Goal: Information Seeking & Learning: Understand process/instructions

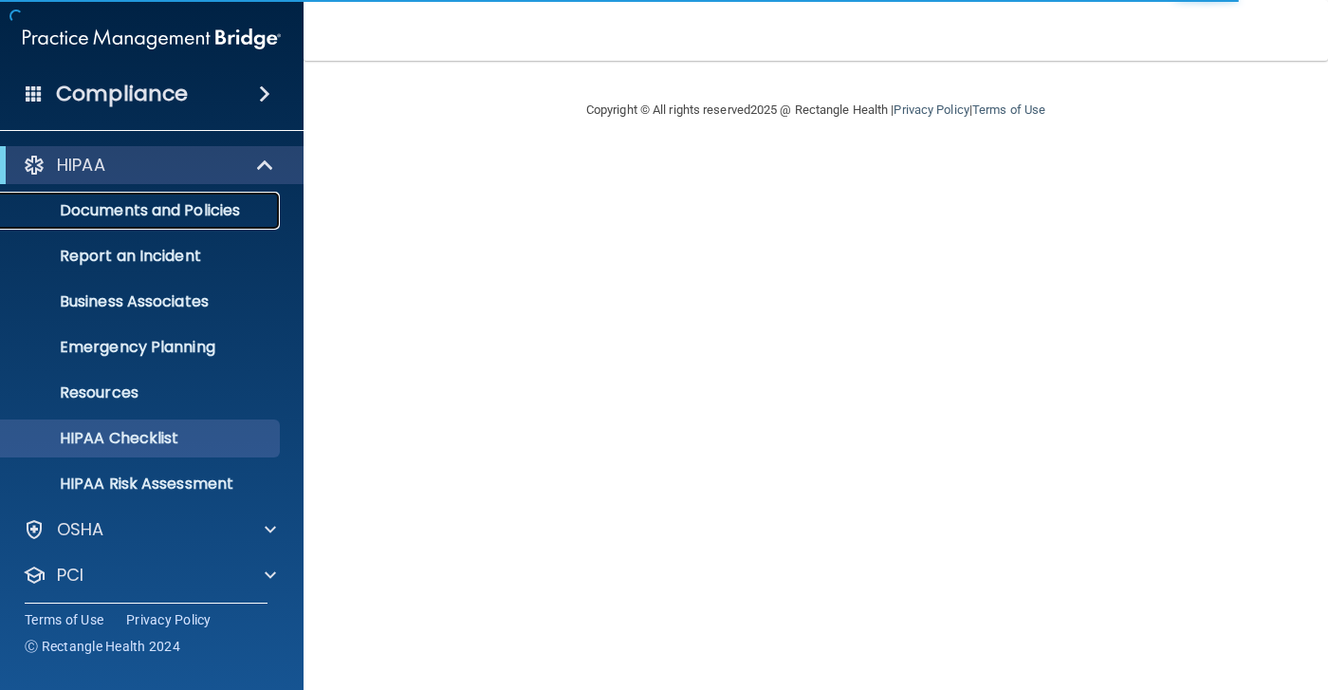
click at [206, 220] on p "Documents and Policies" at bounding box center [141, 210] width 259 height 19
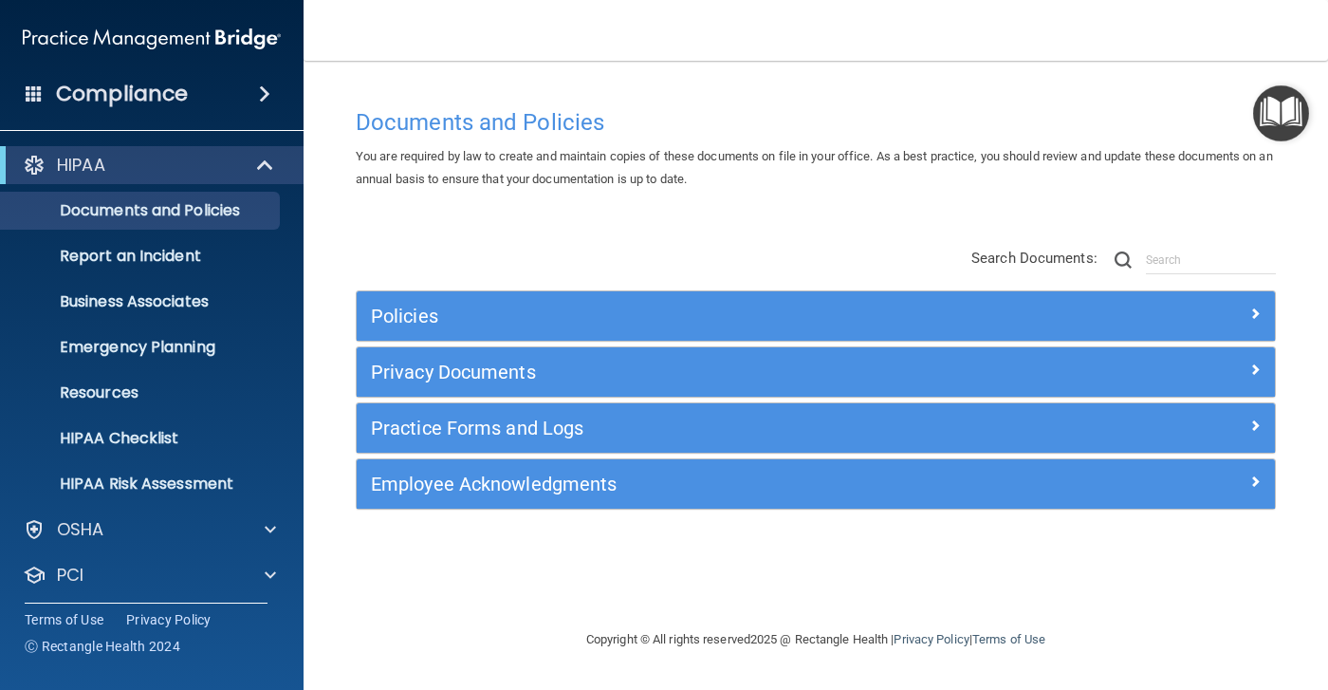
click at [620, 300] on div "Policies" at bounding box center [816, 315] width 918 height 49
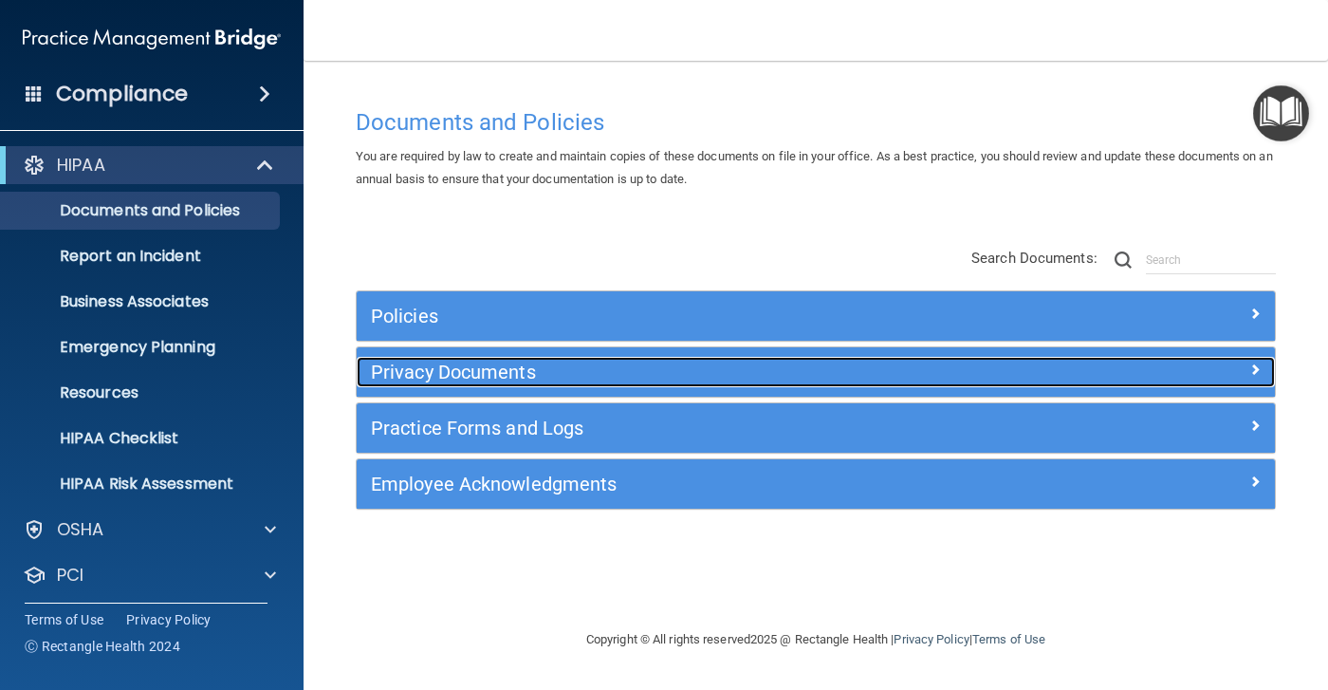
click at [656, 364] on h5 "Privacy Documents" at bounding box center [701, 371] width 660 height 21
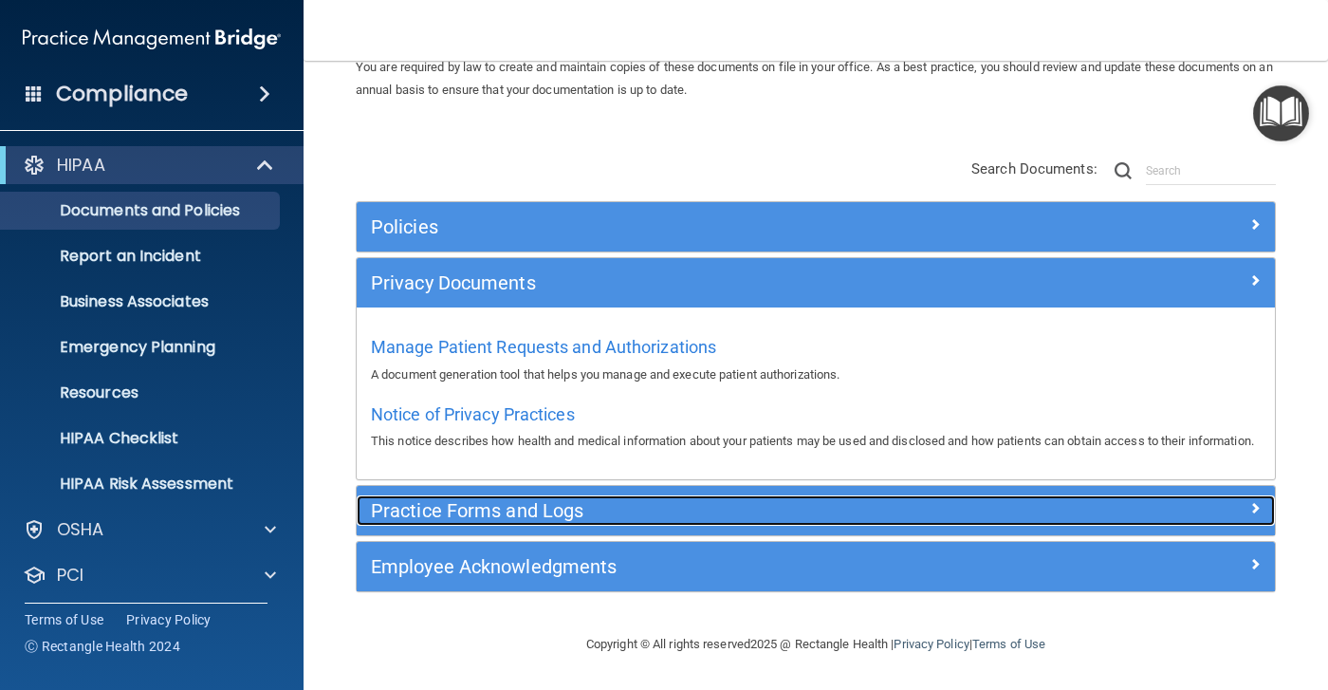
click at [593, 503] on h5 "Practice Forms and Logs" at bounding box center [701, 510] width 660 height 21
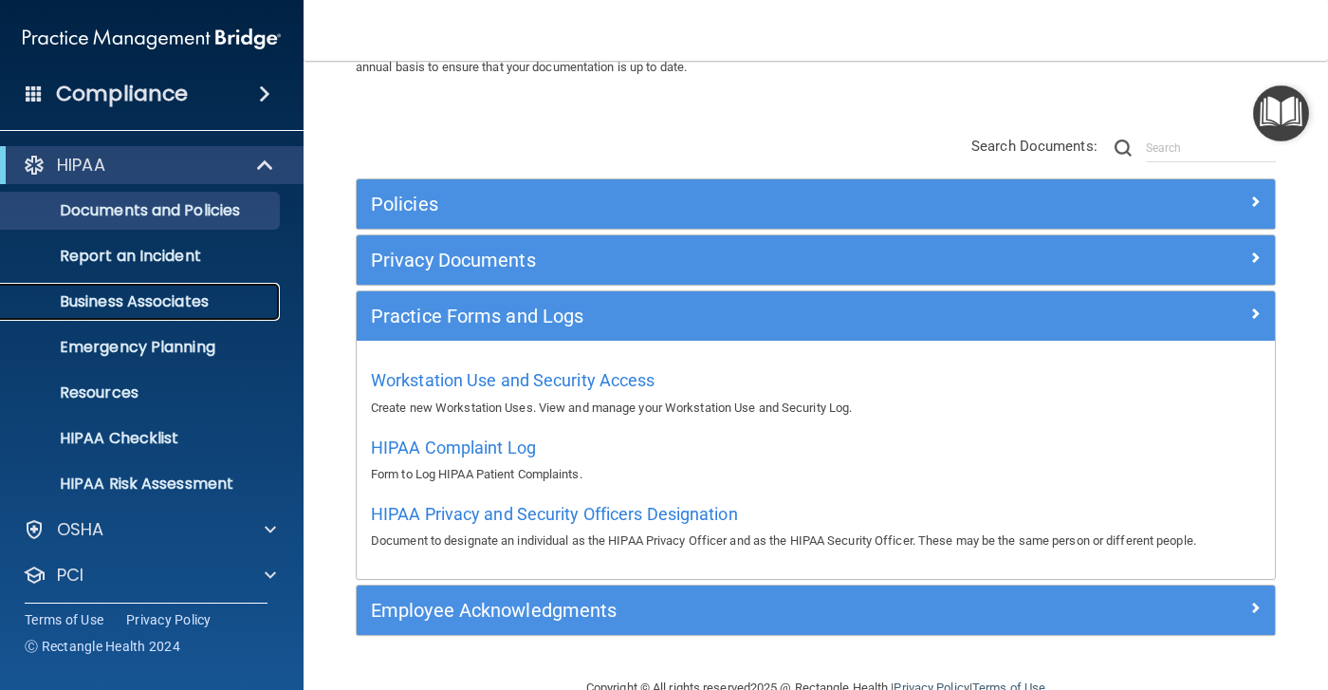
click at [186, 298] on p "Business Associates" at bounding box center [141, 301] width 259 height 19
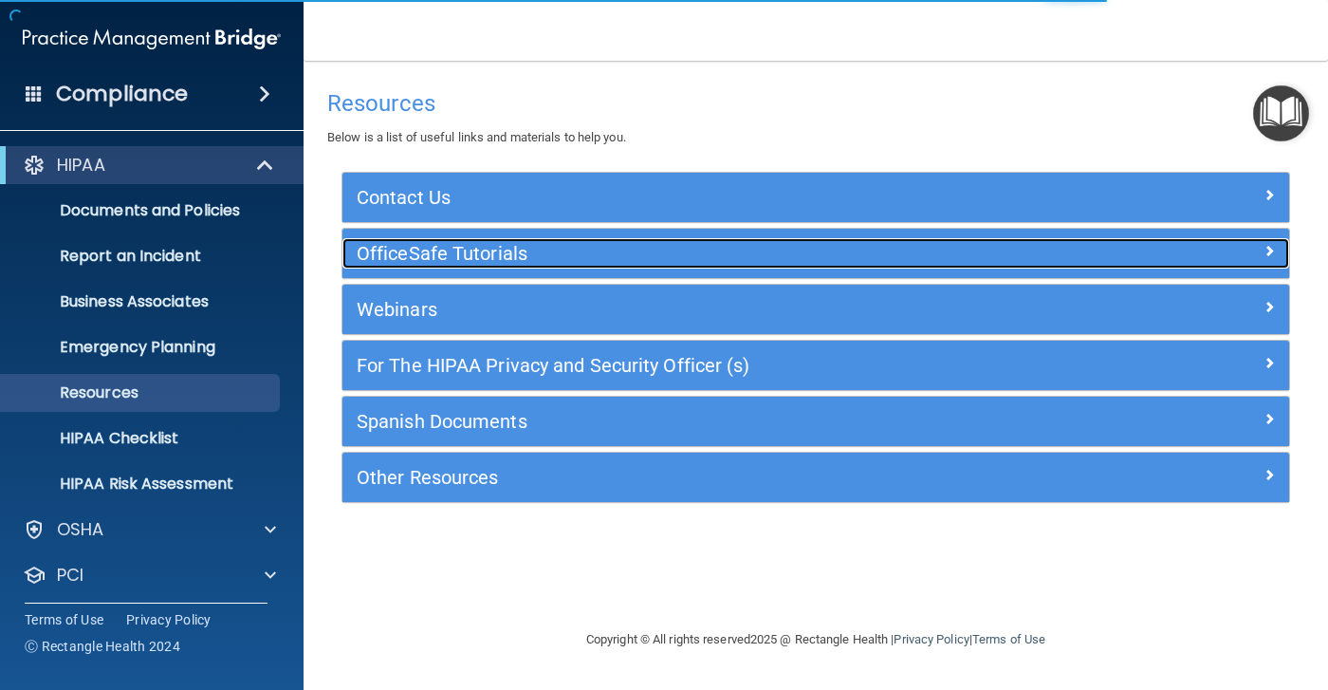
click at [551, 253] on h5 "OfficeSafe Tutorials" at bounding box center [698, 253] width 682 height 21
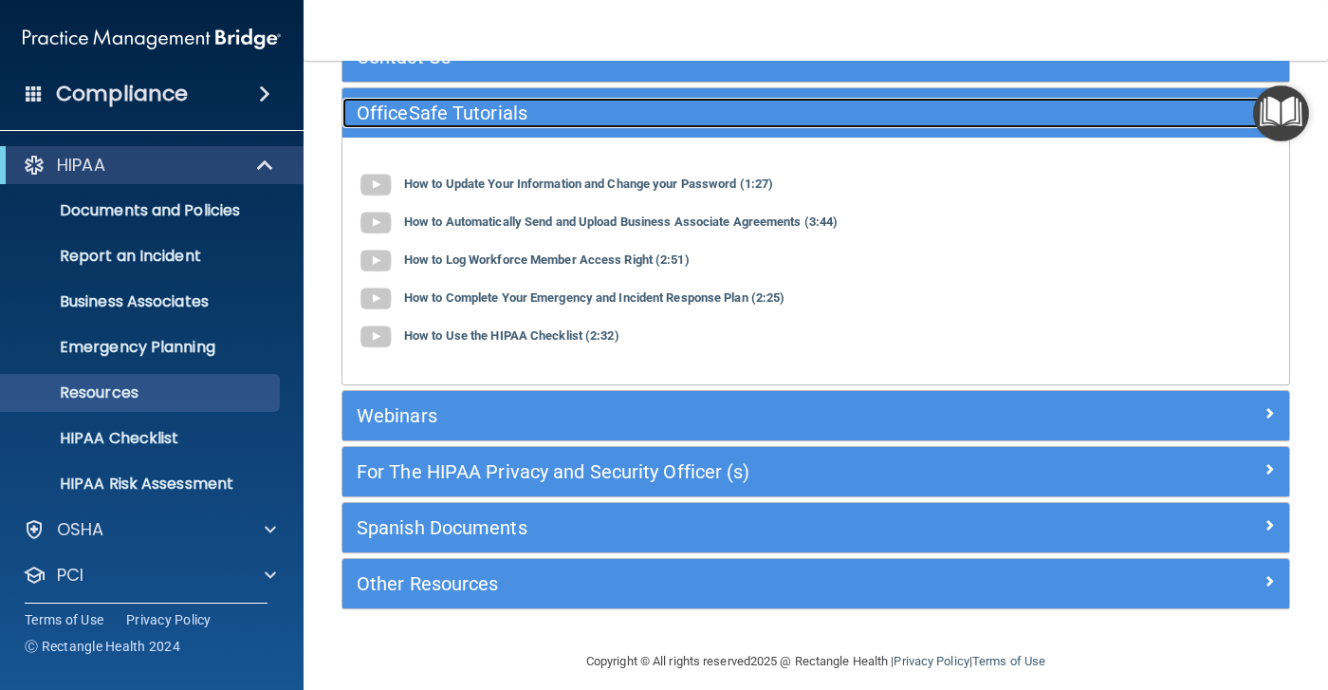
scroll to position [157, 0]
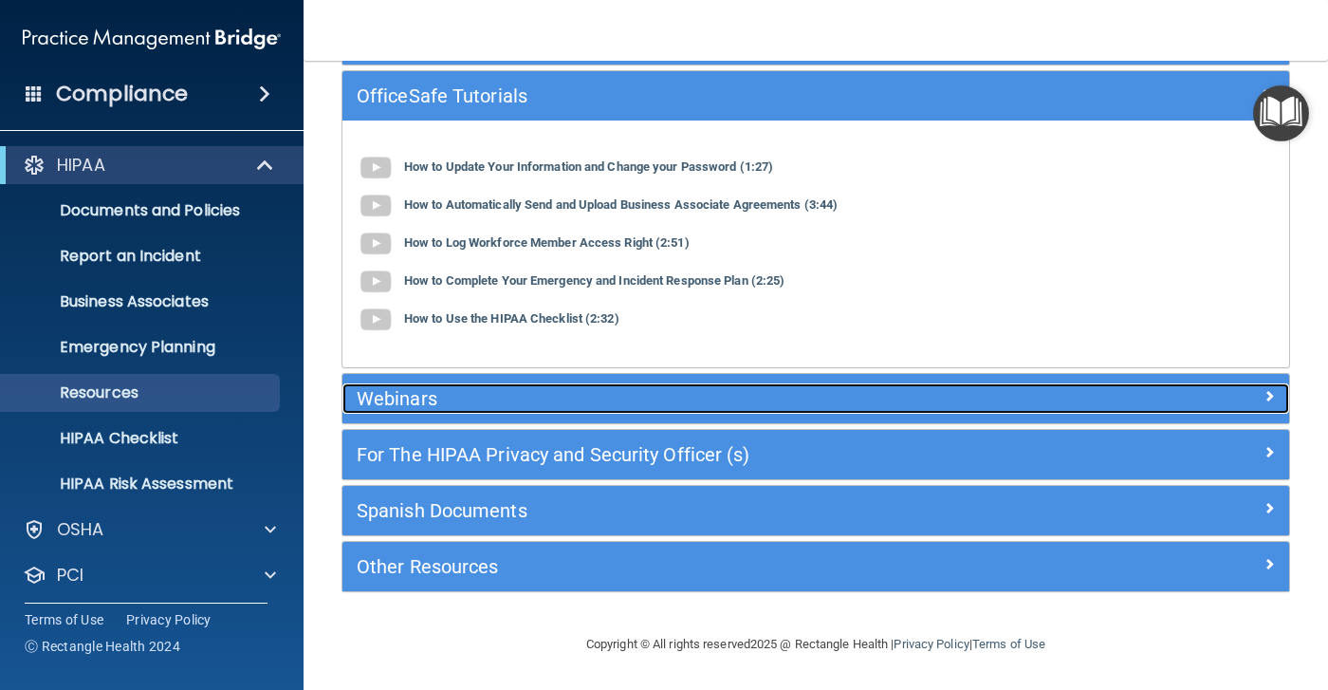
click at [521, 394] on h5 "Webinars" at bounding box center [698, 398] width 682 height 21
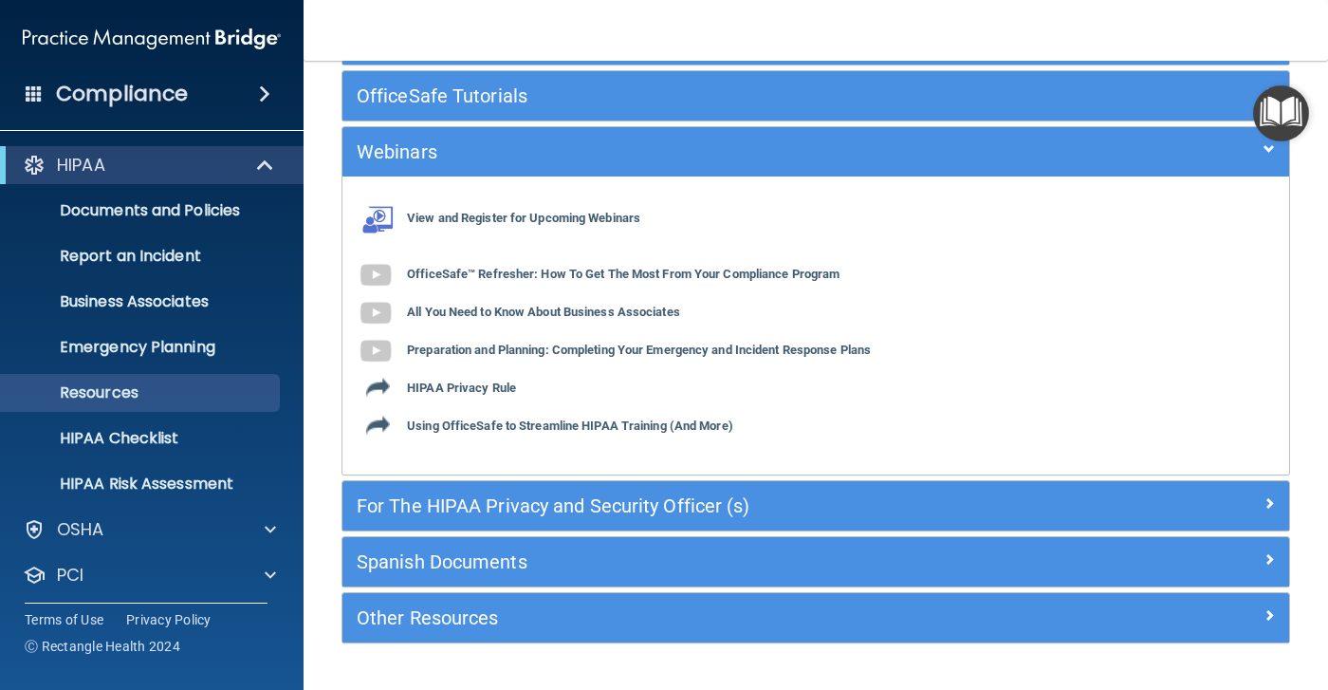
click at [530, 482] on div "For The HIPAA Privacy and Security Officer (s)" at bounding box center [815, 505] width 947 height 49
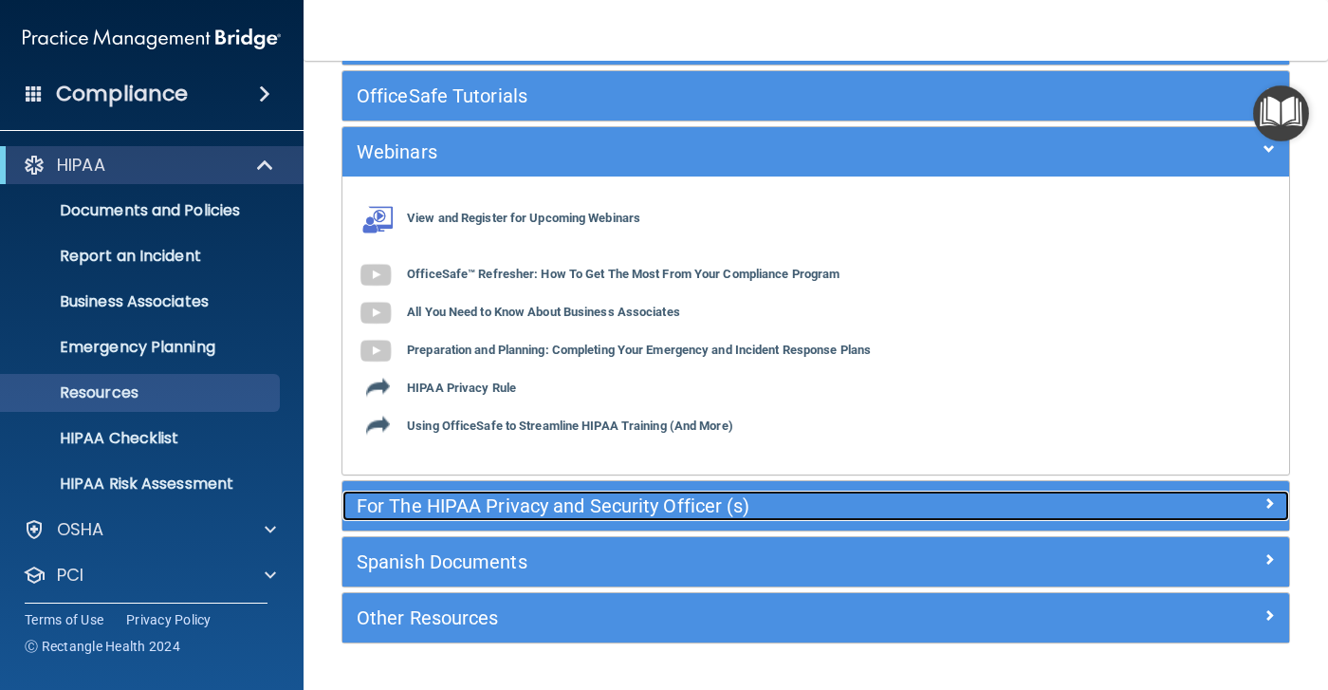
click at [539, 500] on h5 "For The HIPAA Privacy and Security Officer (s)" at bounding box center [698, 505] width 682 height 21
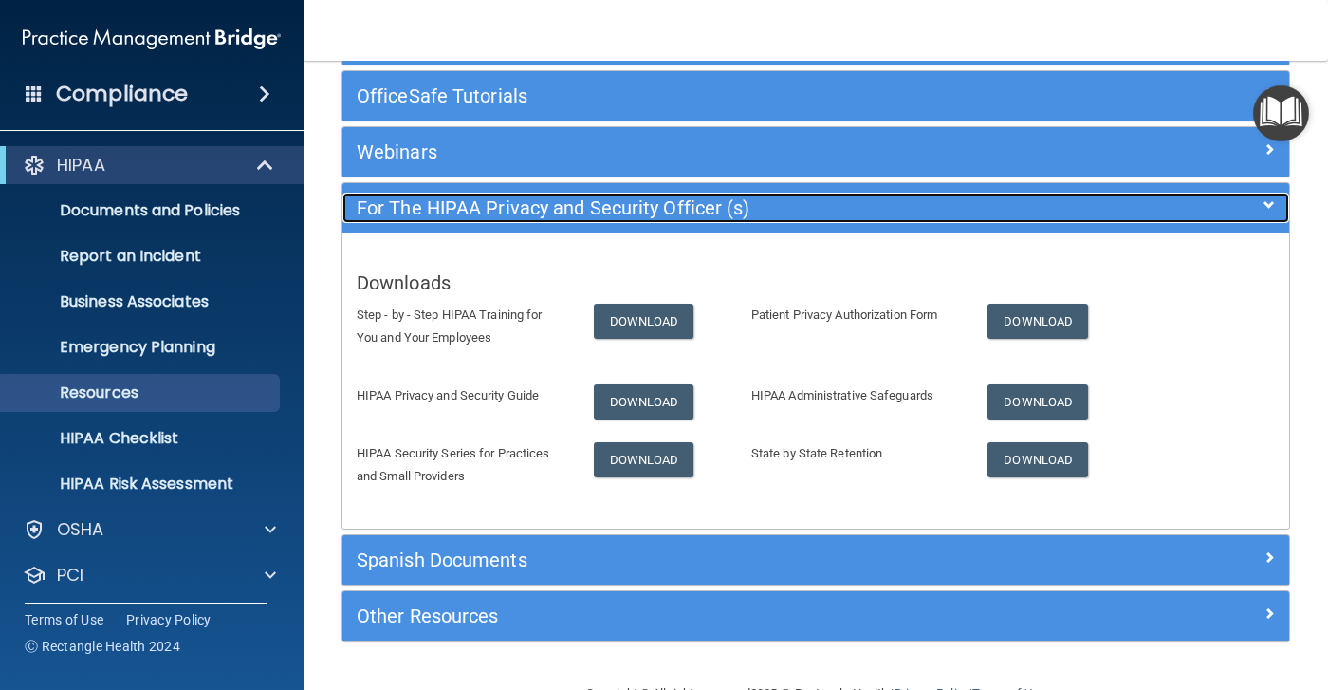
scroll to position [207, 0]
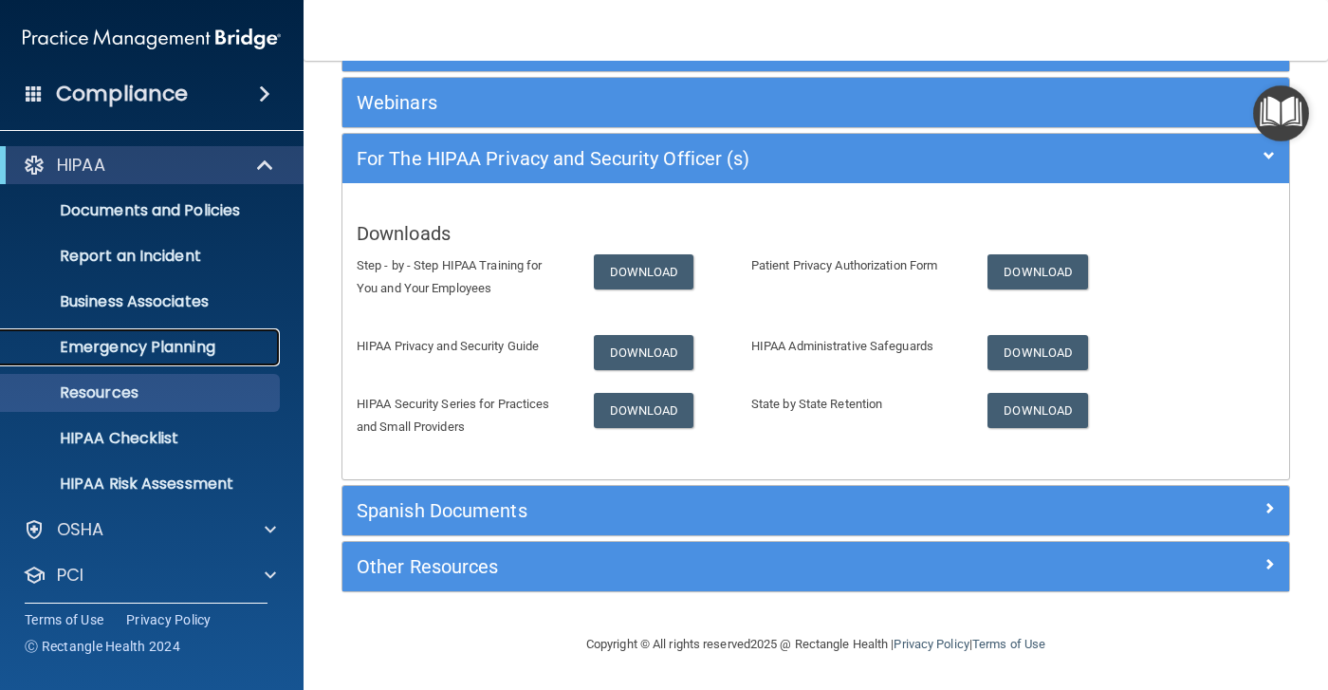
click at [143, 349] on p "Emergency Planning" at bounding box center [141, 347] width 259 height 19
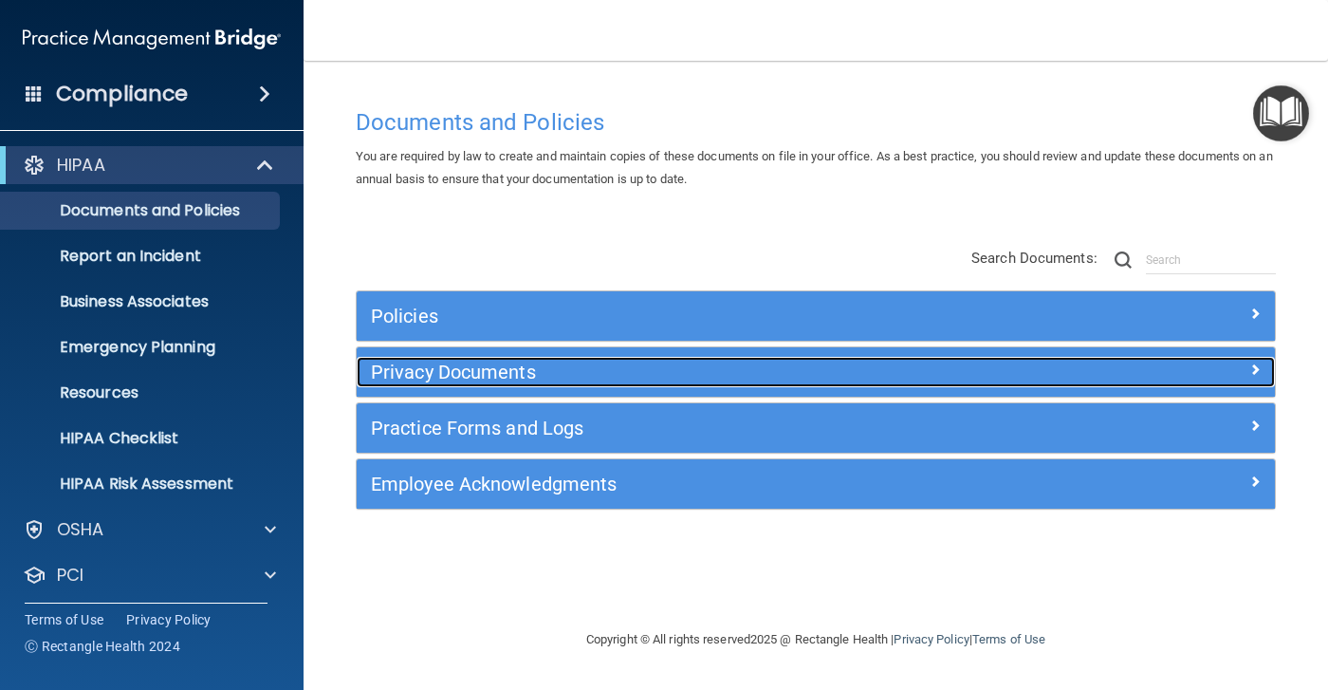
click at [478, 377] on h5 "Privacy Documents" at bounding box center [701, 371] width 660 height 21
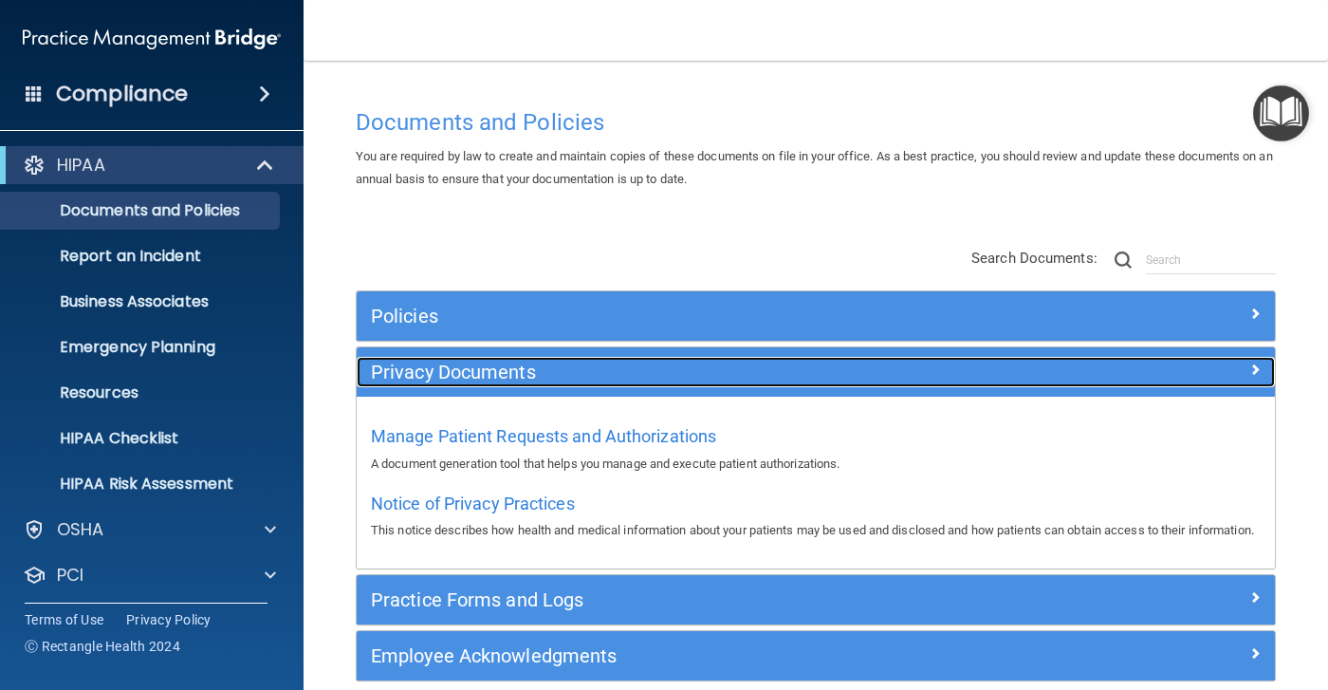
click at [510, 382] on h5 "Privacy Documents" at bounding box center [701, 371] width 660 height 21
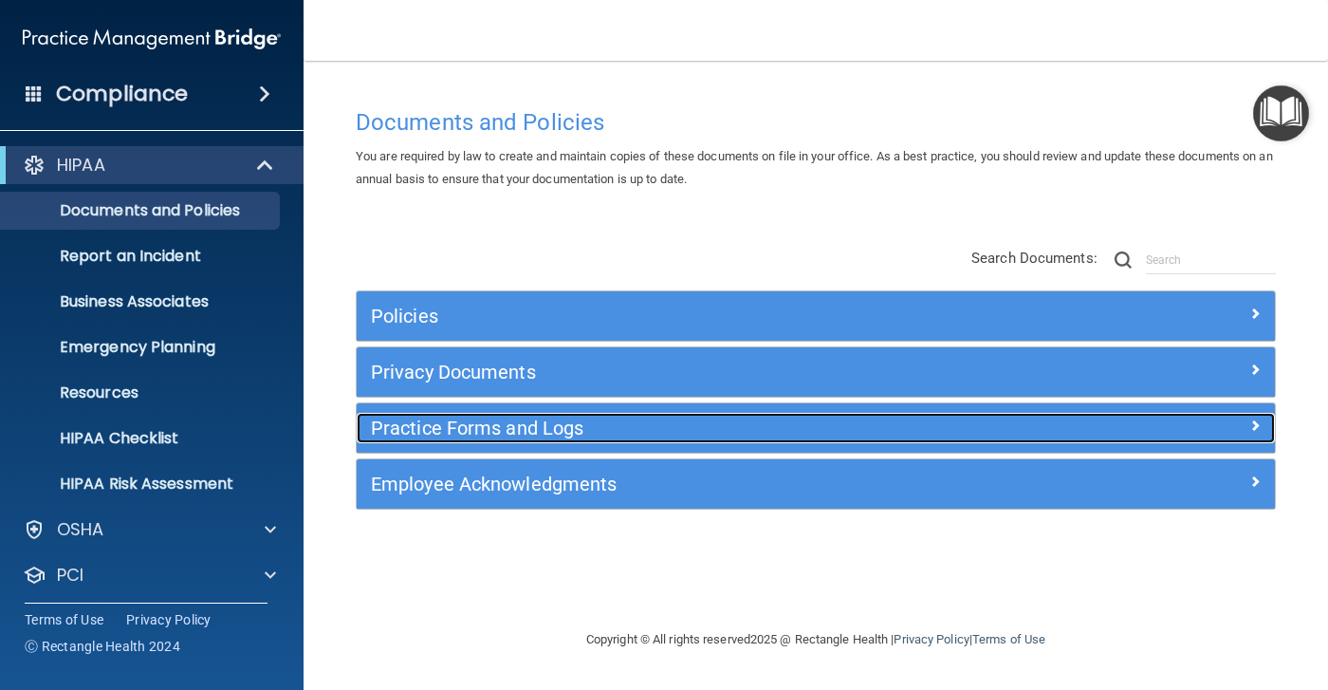
click at [510, 423] on h5 "Practice Forms and Logs" at bounding box center [701, 427] width 660 height 21
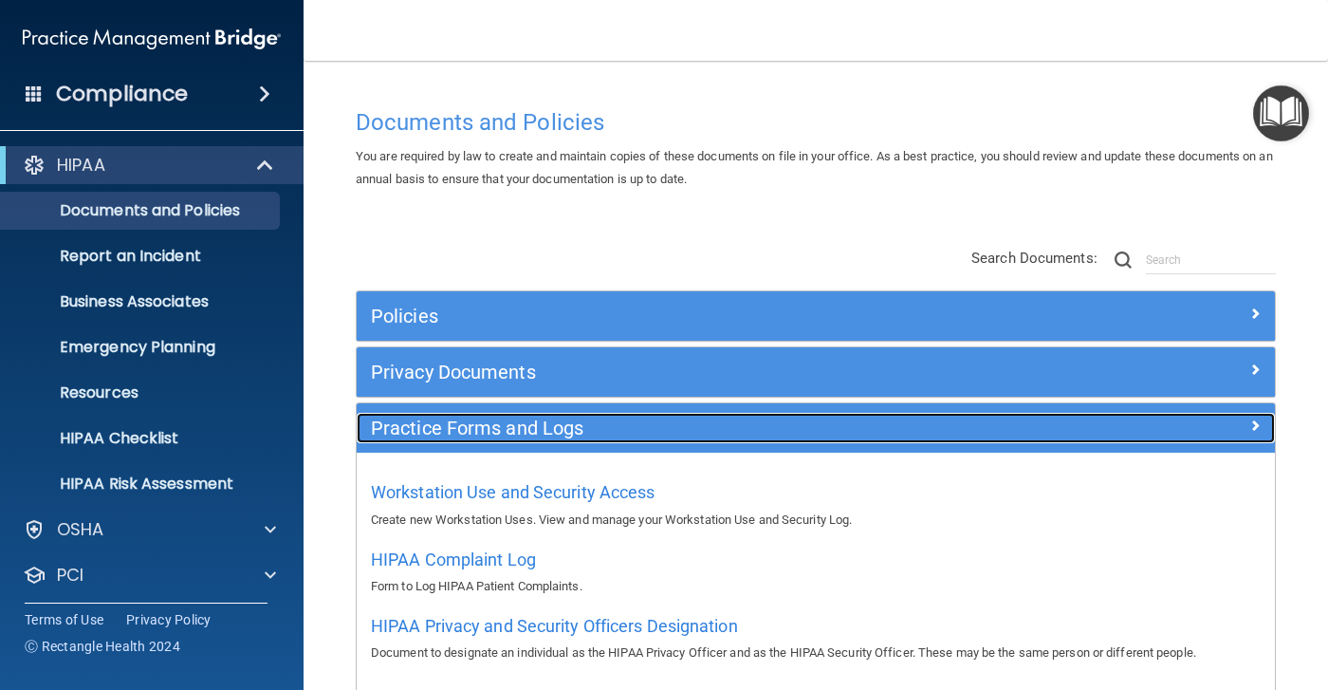
drag, startPoint x: 510, startPoint y: 423, endPoint x: 365, endPoint y: 430, distance: 145.3
click at [365, 430] on div "Practice Forms and Logs" at bounding box center [701, 428] width 689 height 30
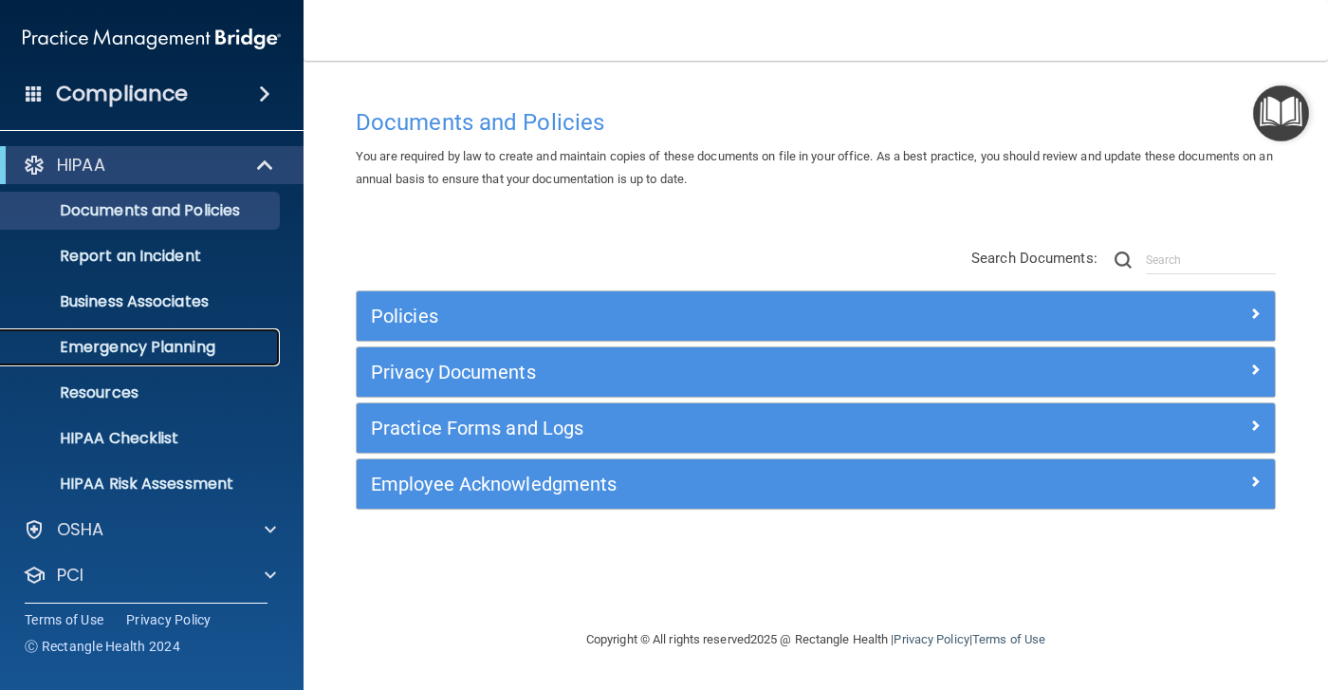
click at [200, 338] on p "Emergency Planning" at bounding box center [141, 347] width 259 height 19
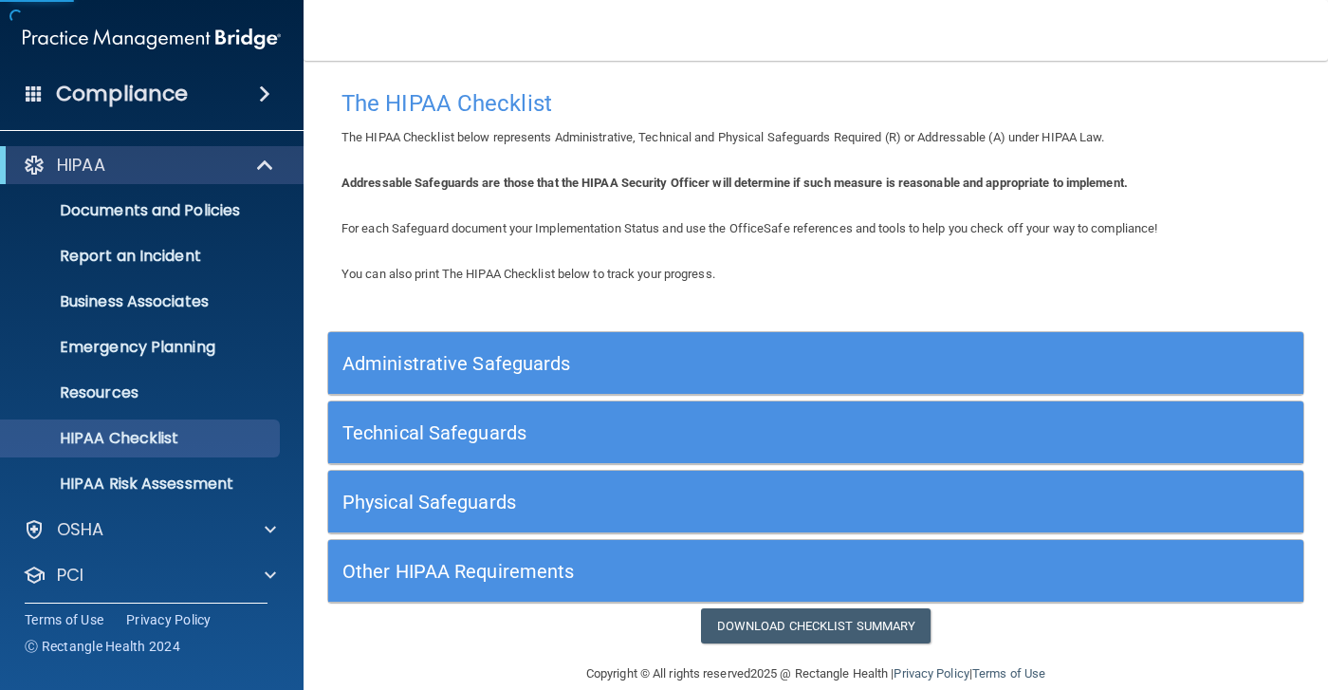
scroll to position [29, 0]
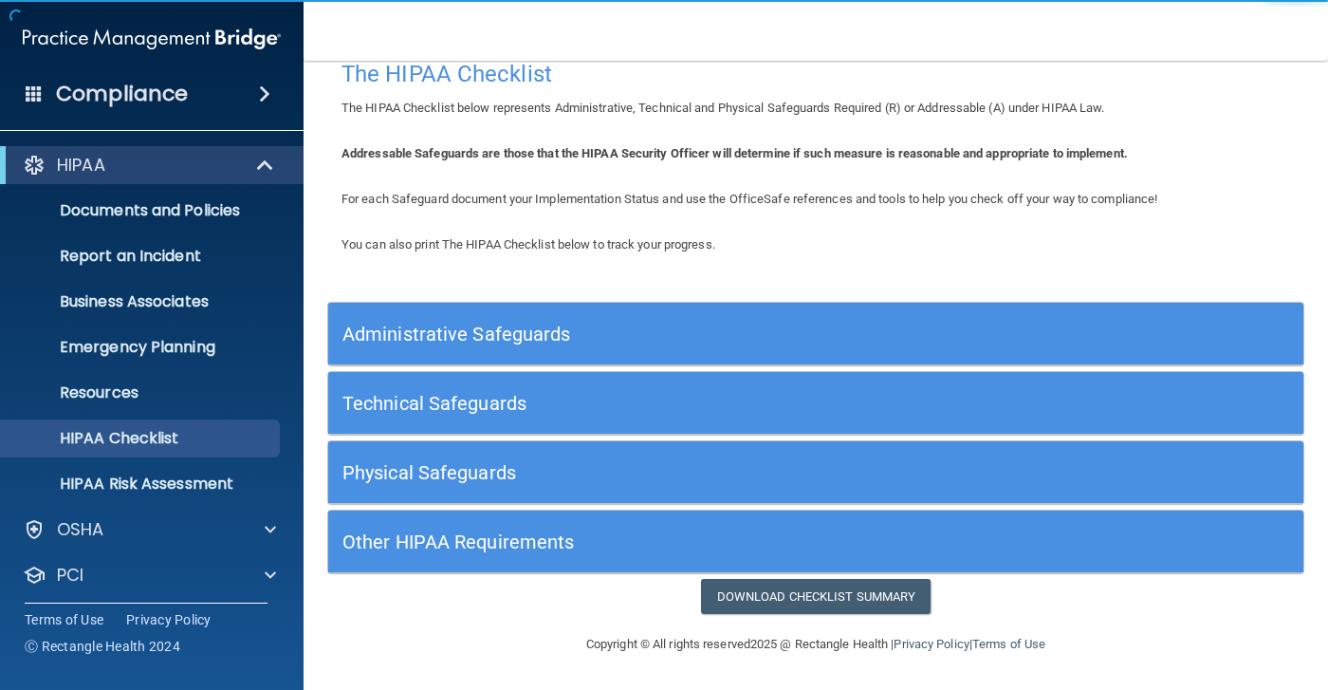
click at [725, 306] on div "Administrative Safeguards" at bounding box center [815, 334] width 975 height 63
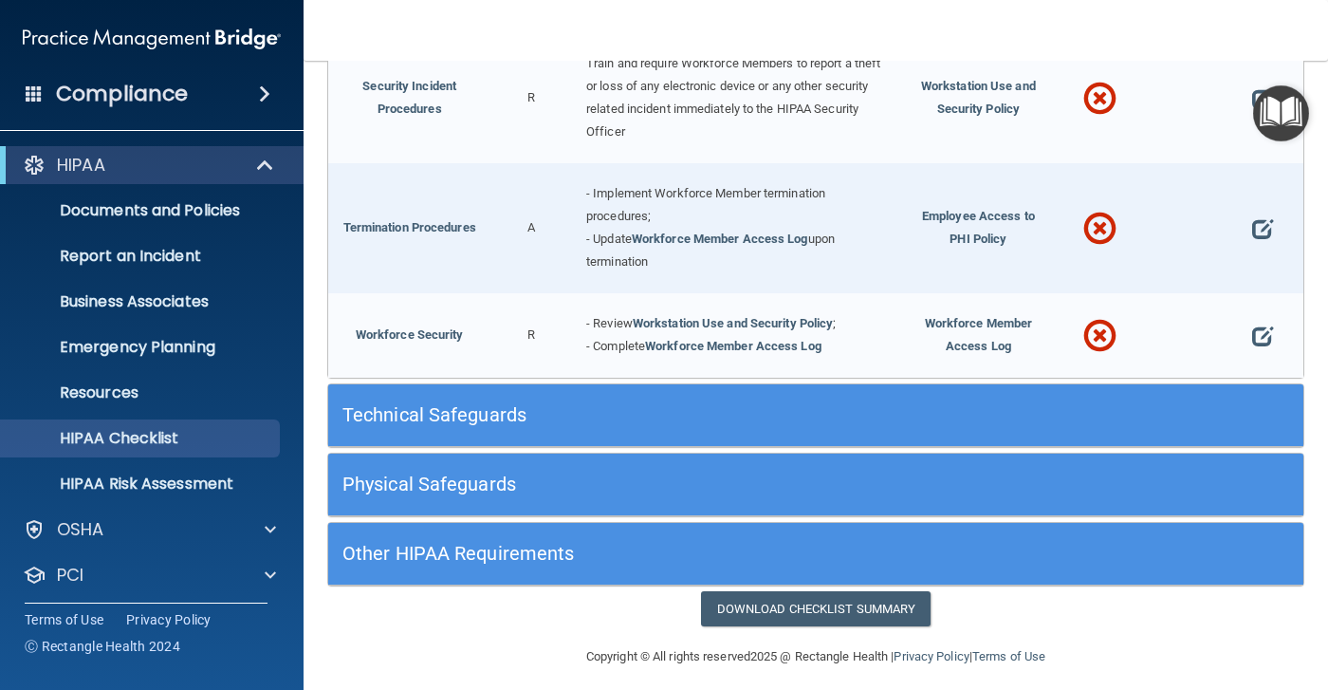
scroll to position [1873, 0]
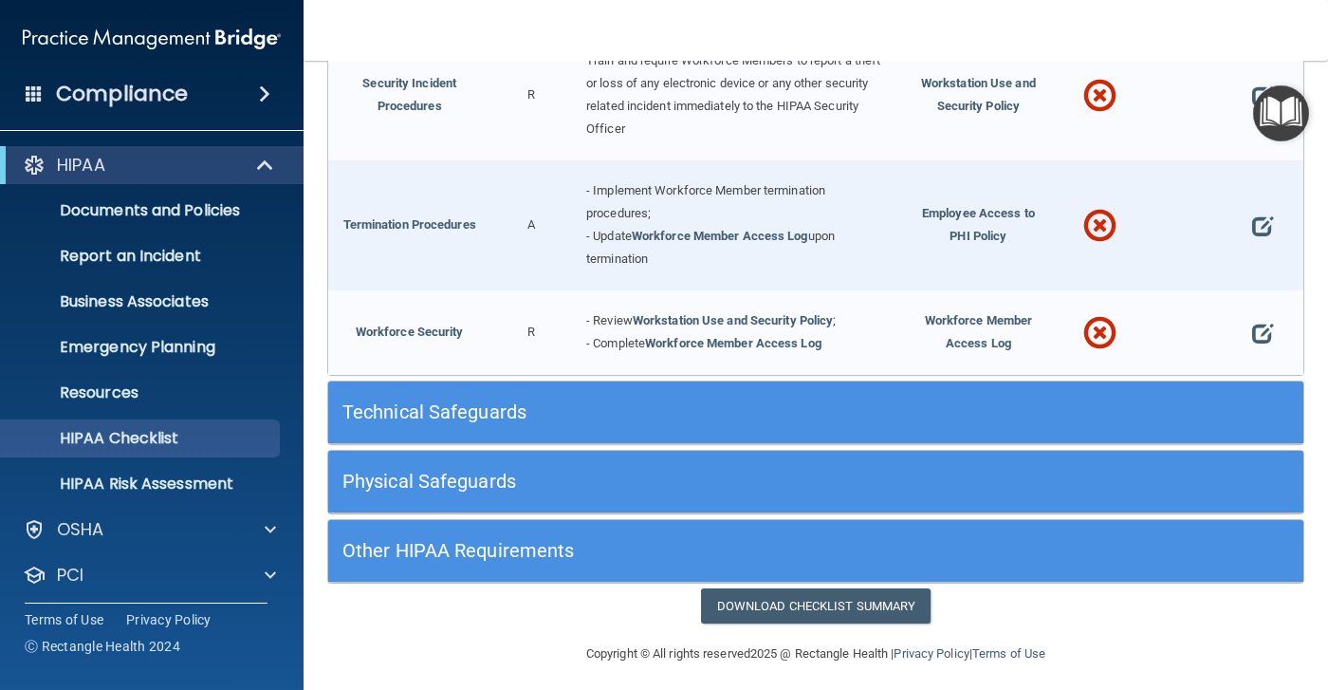
drag, startPoint x: 695, startPoint y: 336, endPoint x: 641, endPoint y: 331, distance: 54.3
click at [641, 336] on span "- Complete" at bounding box center [615, 343] width 59 height 14
click at [678, 336] on link "Workforce Member Access Log" at bounding box center [733, 343] width 176 height 14
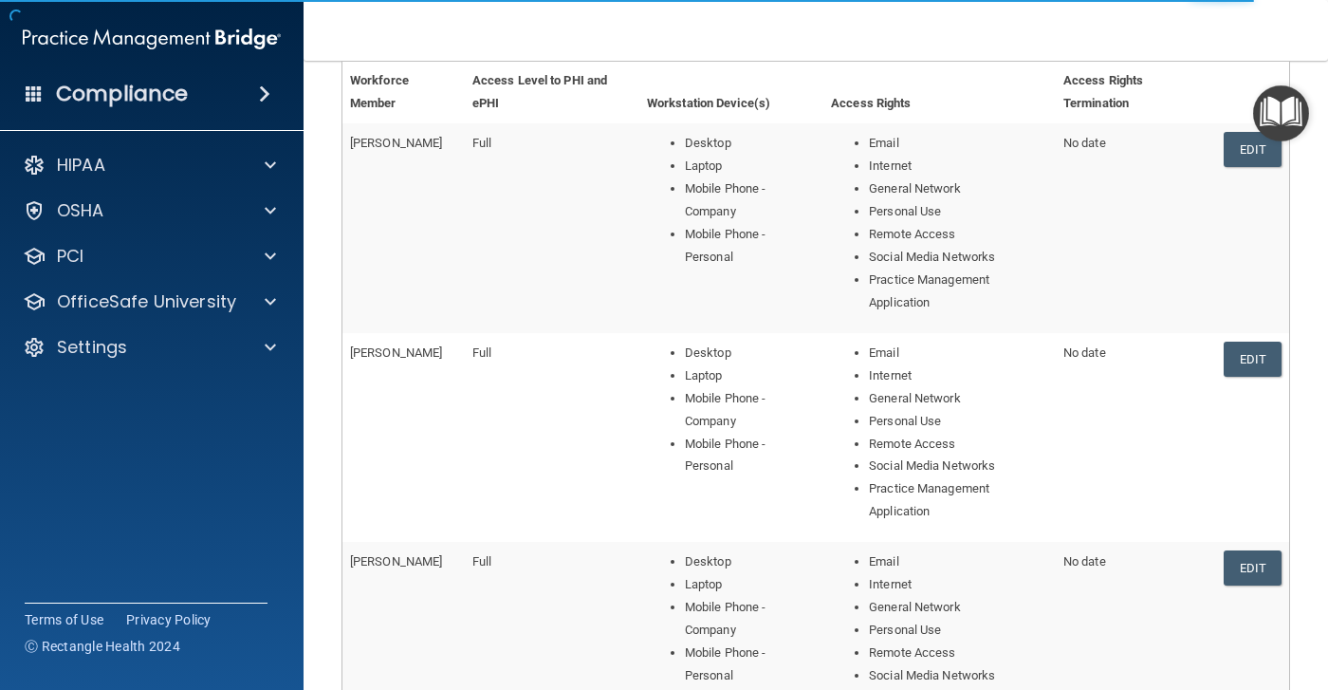
scroll to position [285, 0]
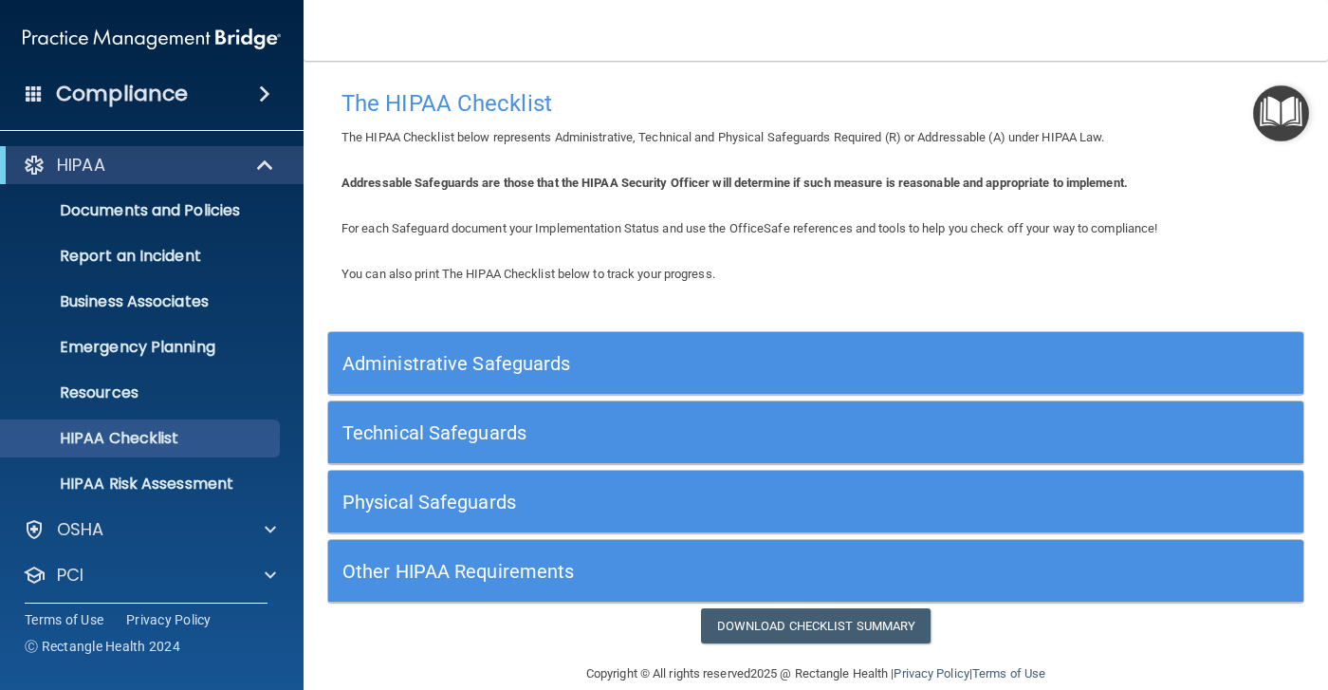
click at [579, 343] on div "Administrative Safeguards" at bounding box center [693, 363] width 731 height 43
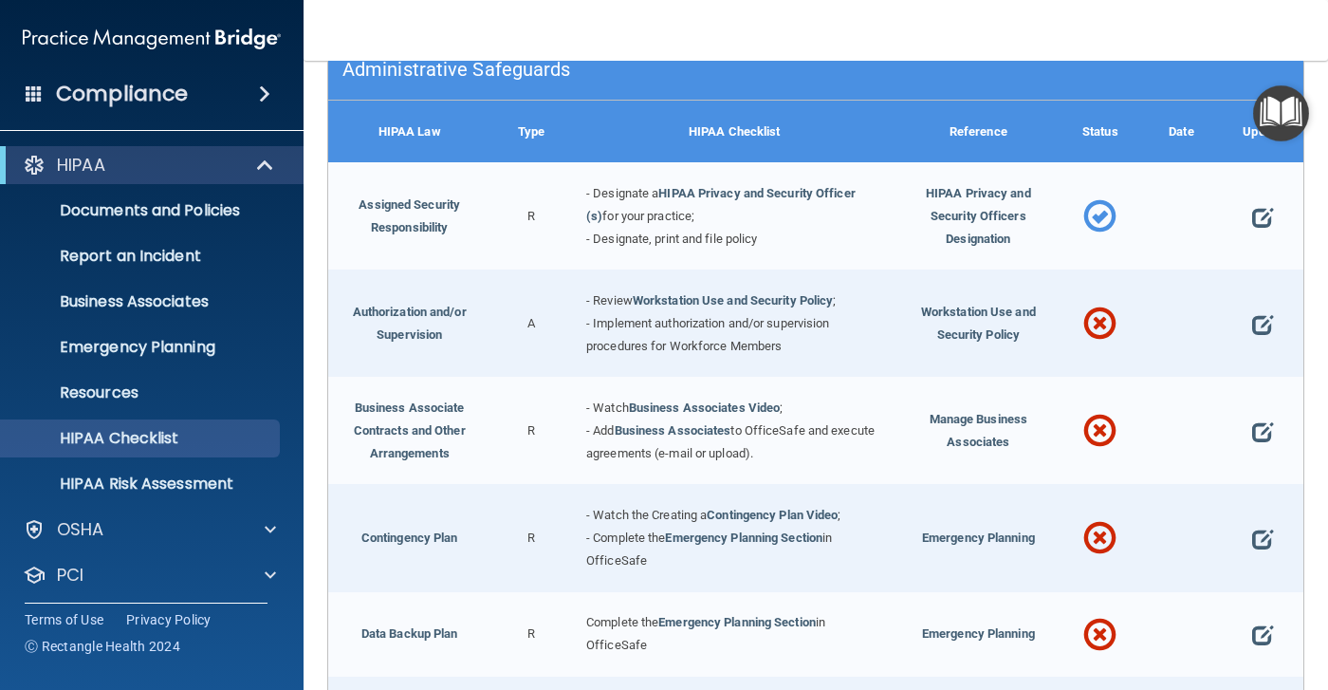
scroll to position [260, 0]
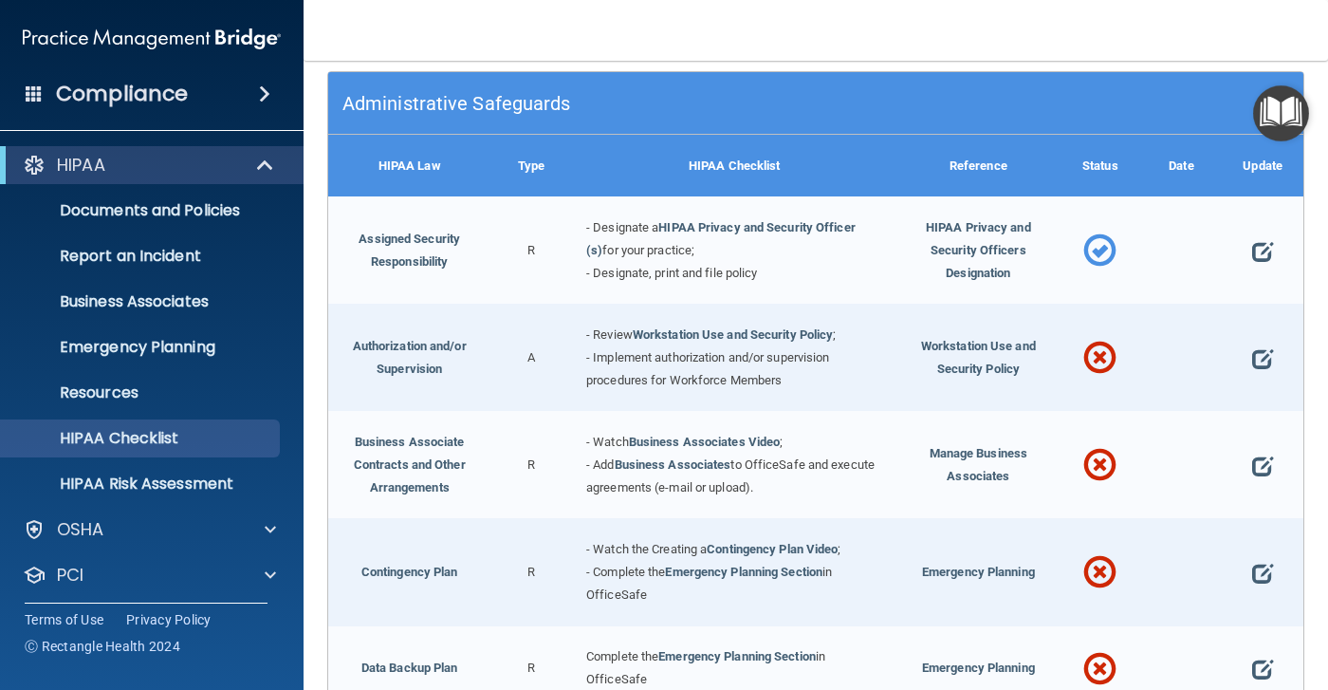
drag, startPoint x: 432, startPoint y: 236, endPoint x: 370, endPoint y: 251, distance: 63.5
click at [359, 251] on div "Assigned Security Responsibility" at bounding box center [409, 249] width 162 height 107
click at [406, 255] on link "Assigned Security Responsibility" at bounding box center [410, 249] width 102 height 37
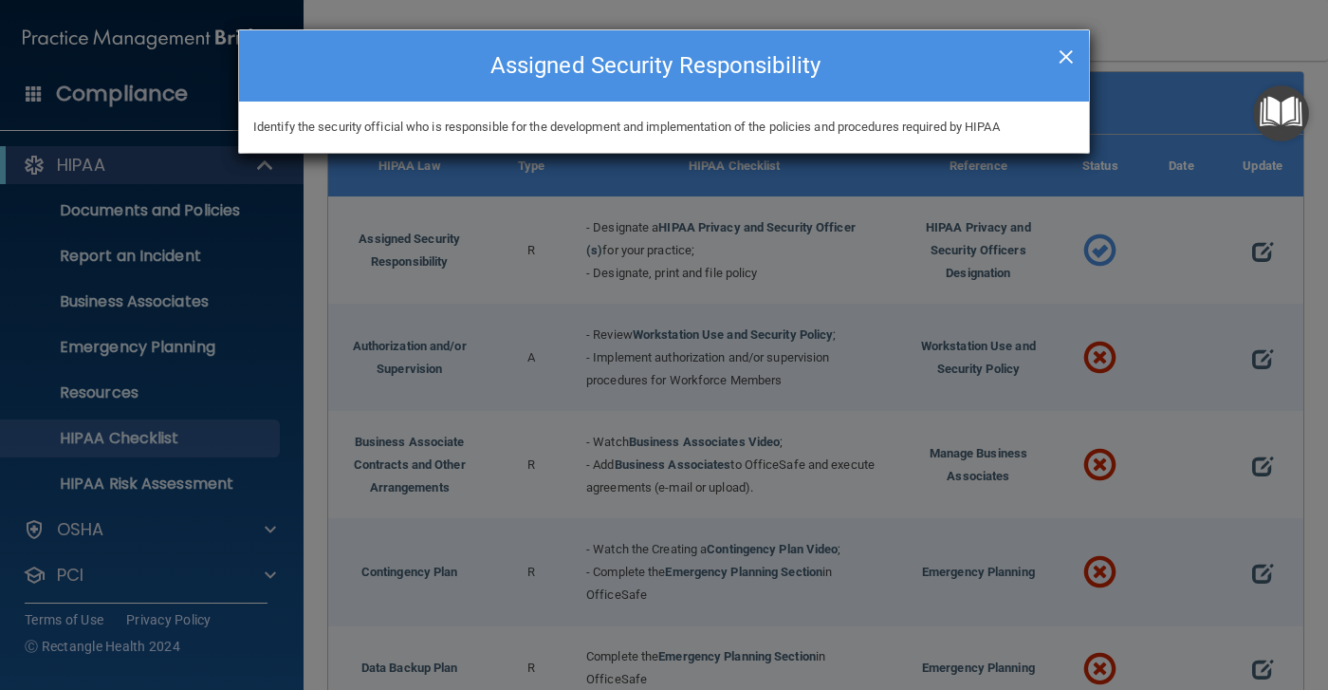
click at [1066, 49] on span "×" at bounding box center [1066, 54] width 17 height 38
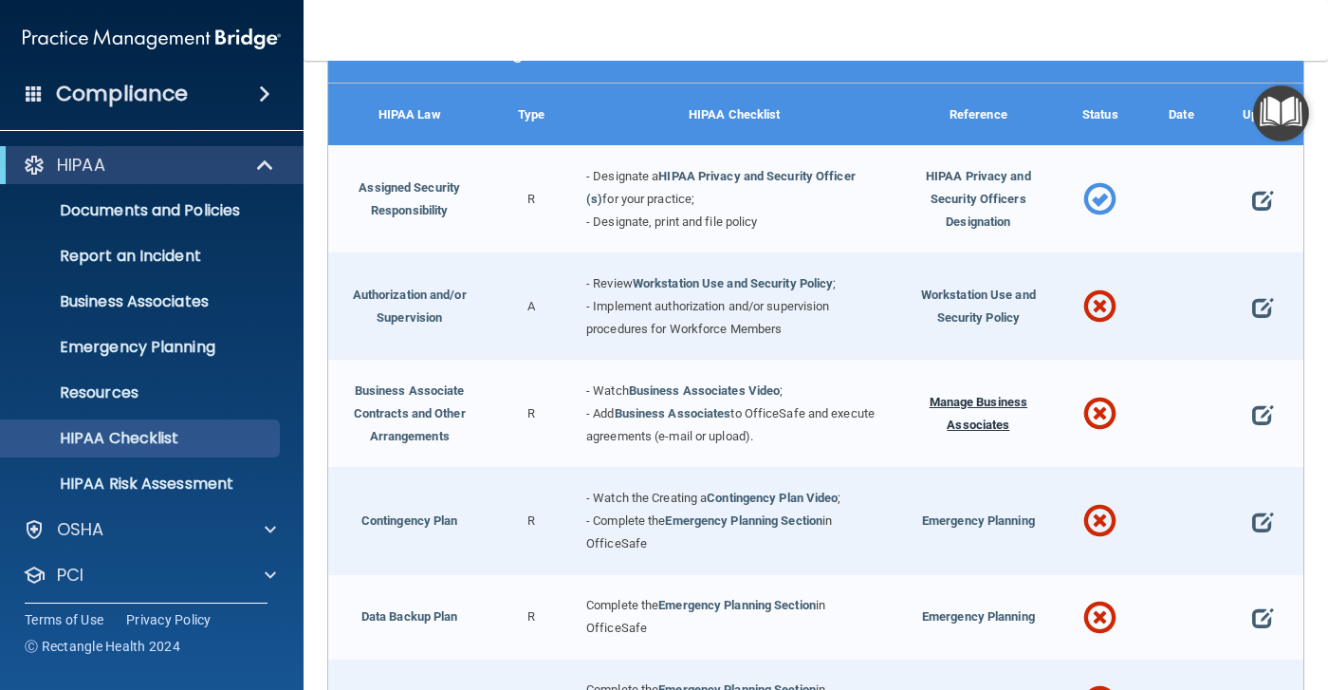
scroll to position [355, 0]
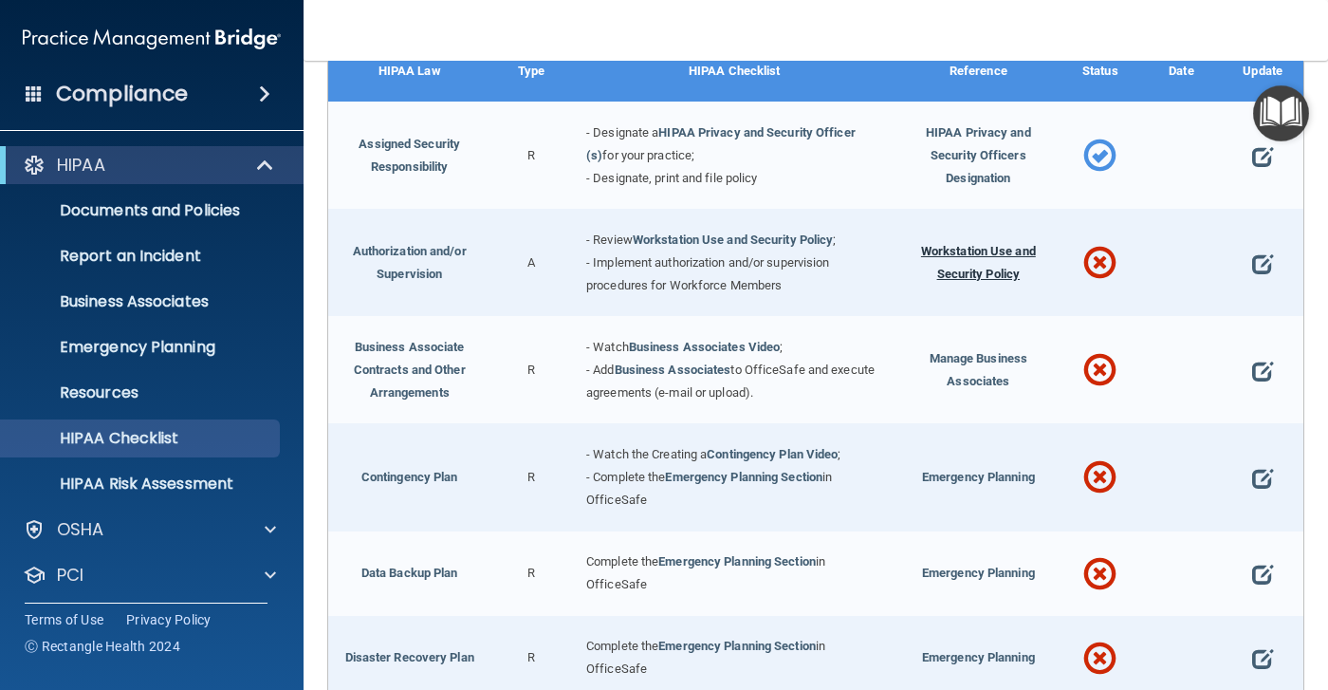
click at [960, 268] on span "Workstation Use and Security Policy" at bounding box center [978, 262] width 115 height 37
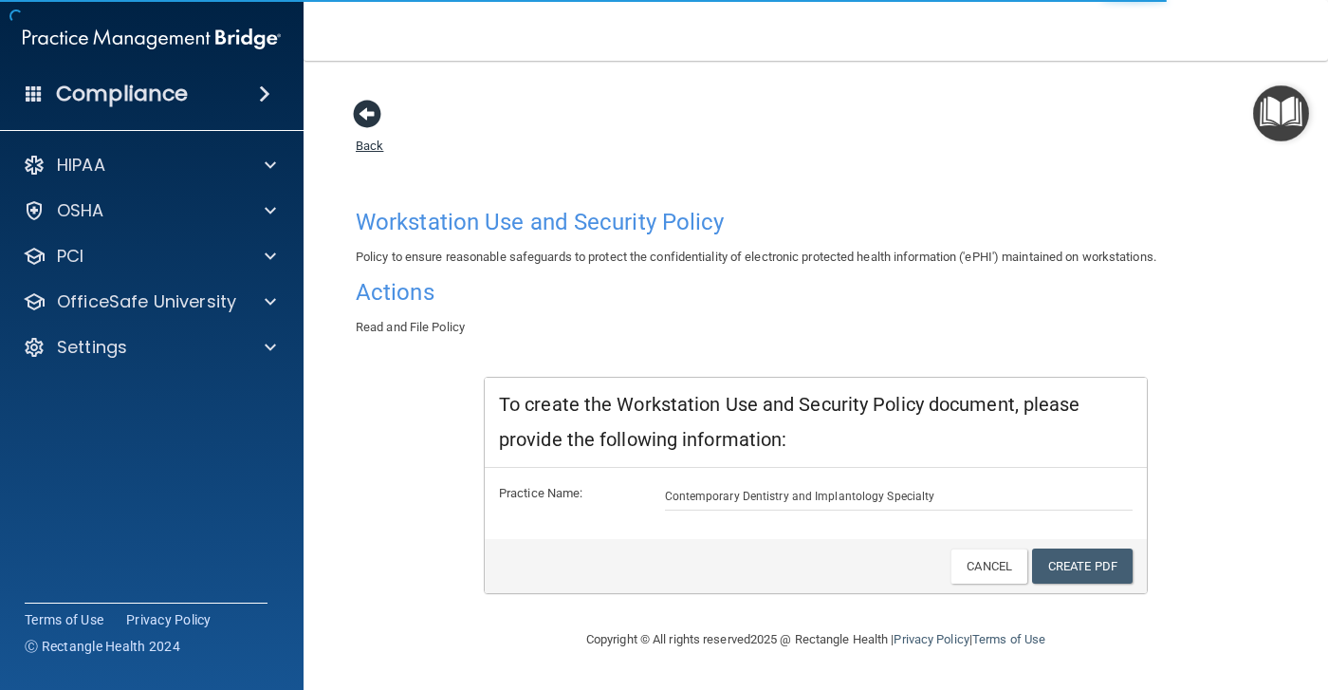
click at [381, 108] on span at bounding box center [367, 114] width 28 height 28
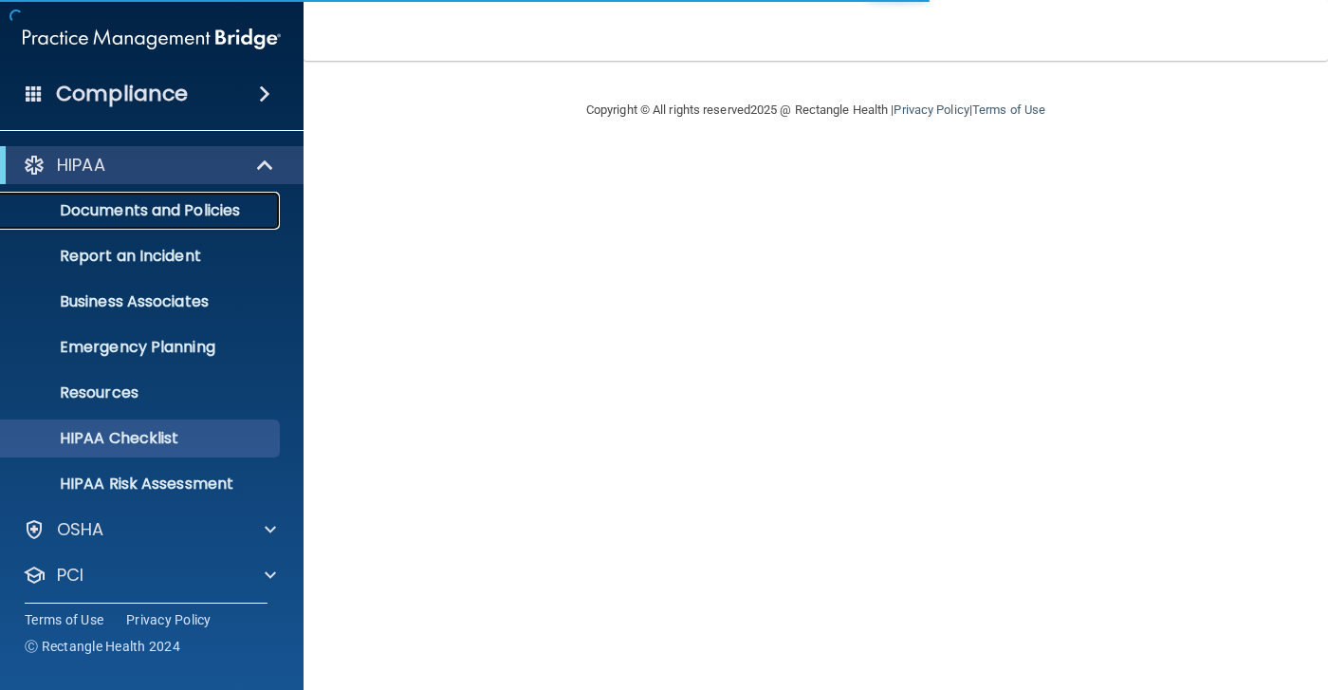
click at [234, 216] on p "Documents and Policies" at bounding box center [141, 210] width 259 height 19
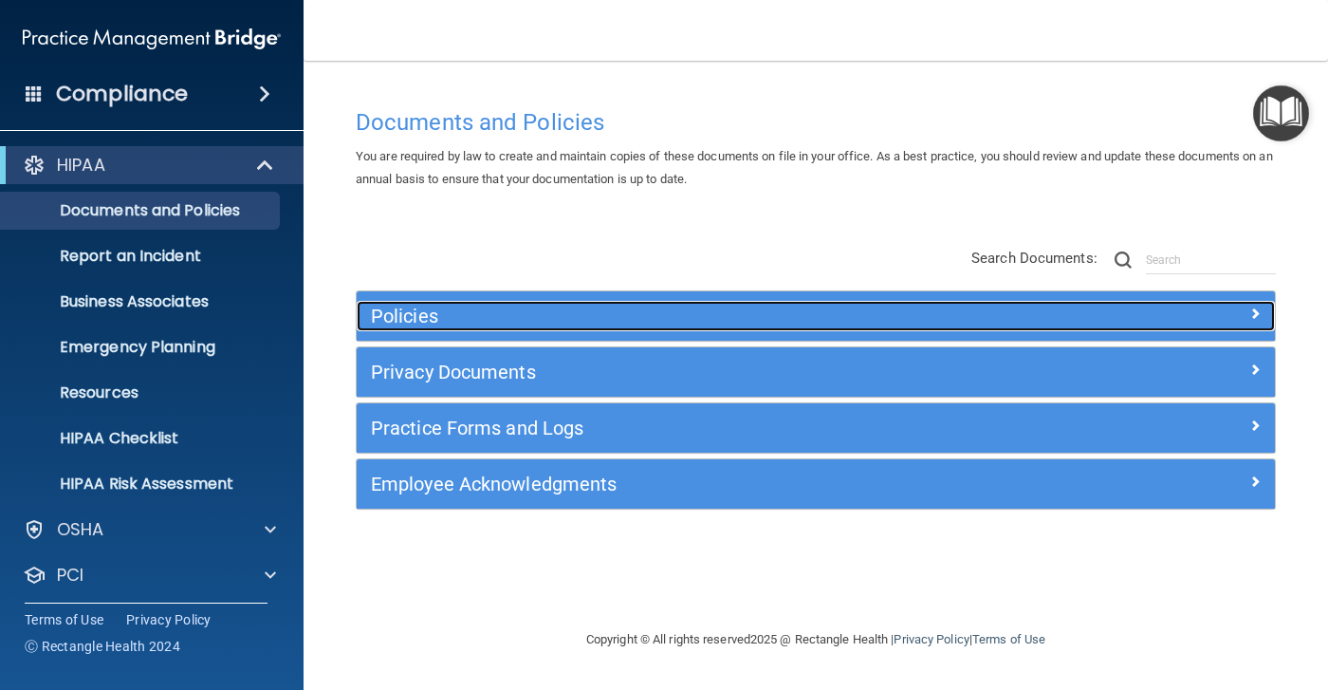
click at [630, 314] on h5 "Policies" at bounding box center [701, 315] width 660 height 21
